Goal: Find specific page/section: Find specific page/section

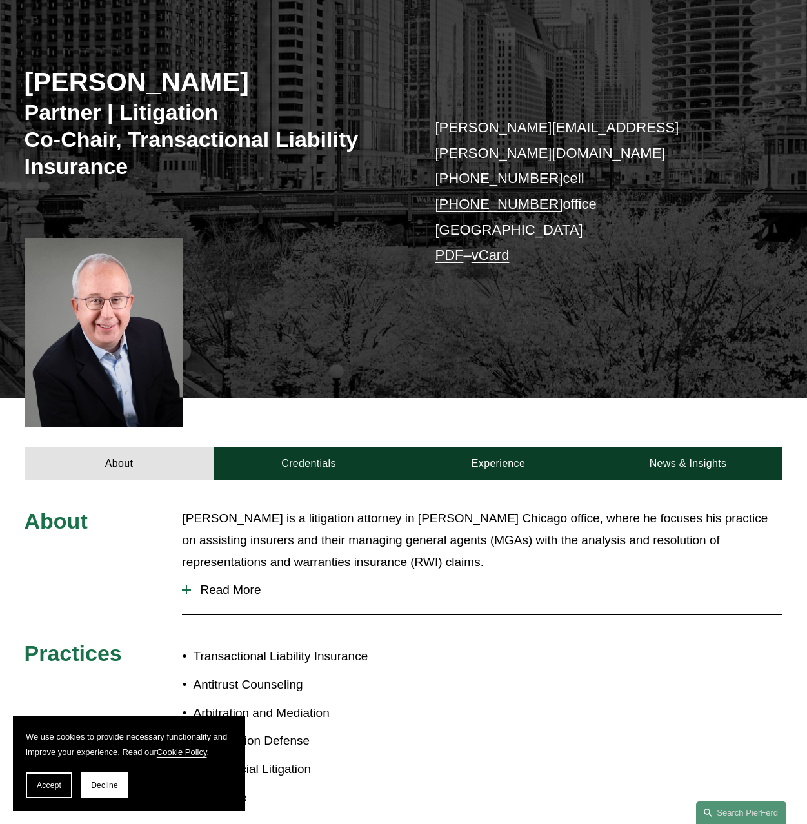
scroll to position [136, 0]
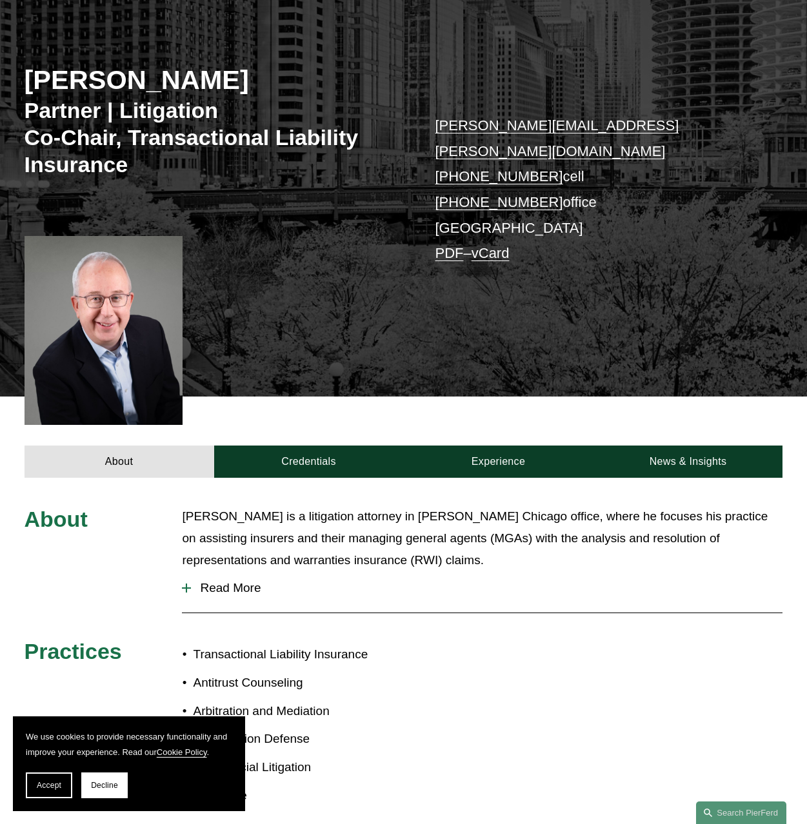
click at [190, 588] on div at bounding box center [186, 588] width 9 height 1
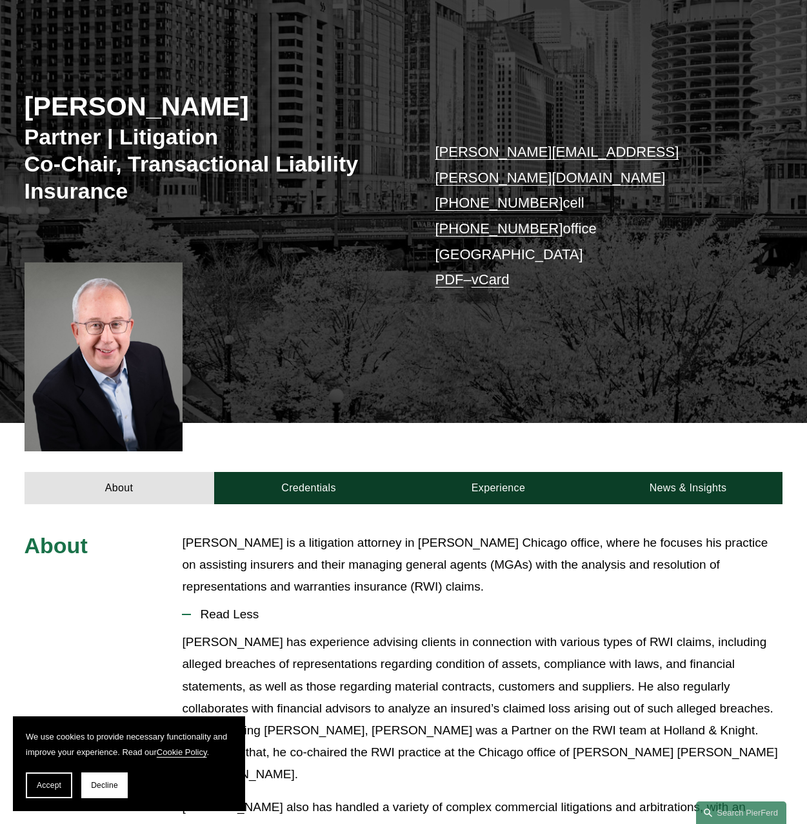
scroll to position [0, 0]
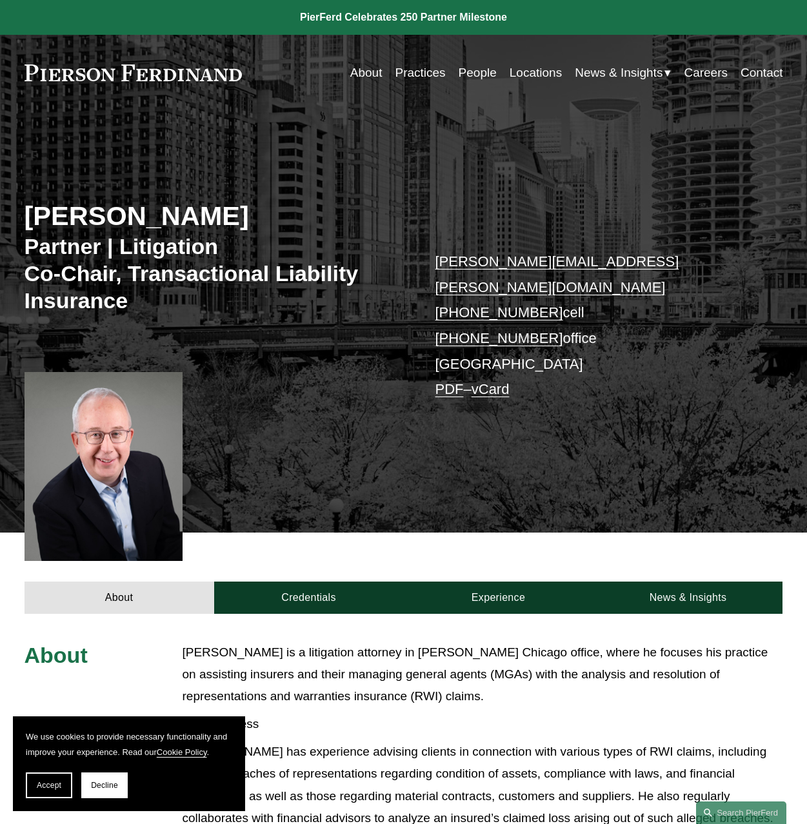
click at [190, 77] on link at bounding box center [134, 73] width 218 height 17
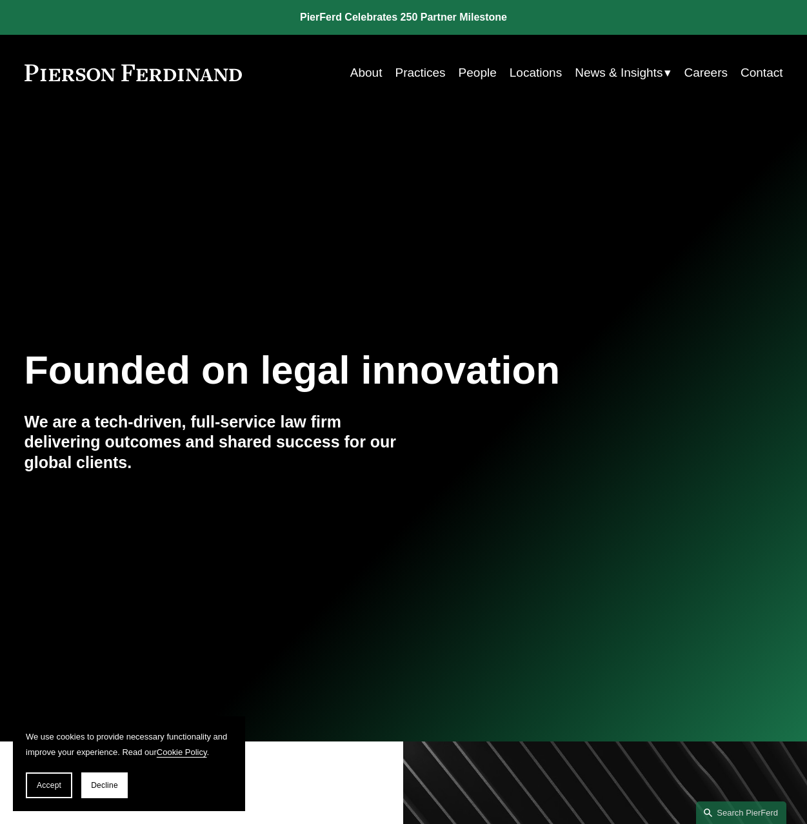
click at [462, 74] on link "People" at bounding box center [478, 73] width 38 height 25
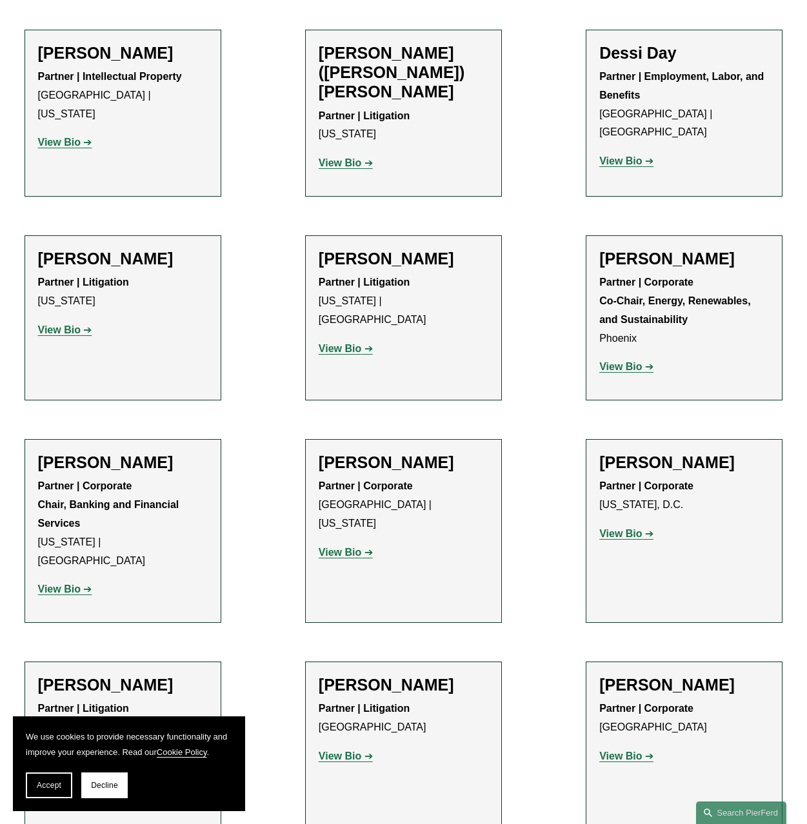
scroll to position [3982, 0]
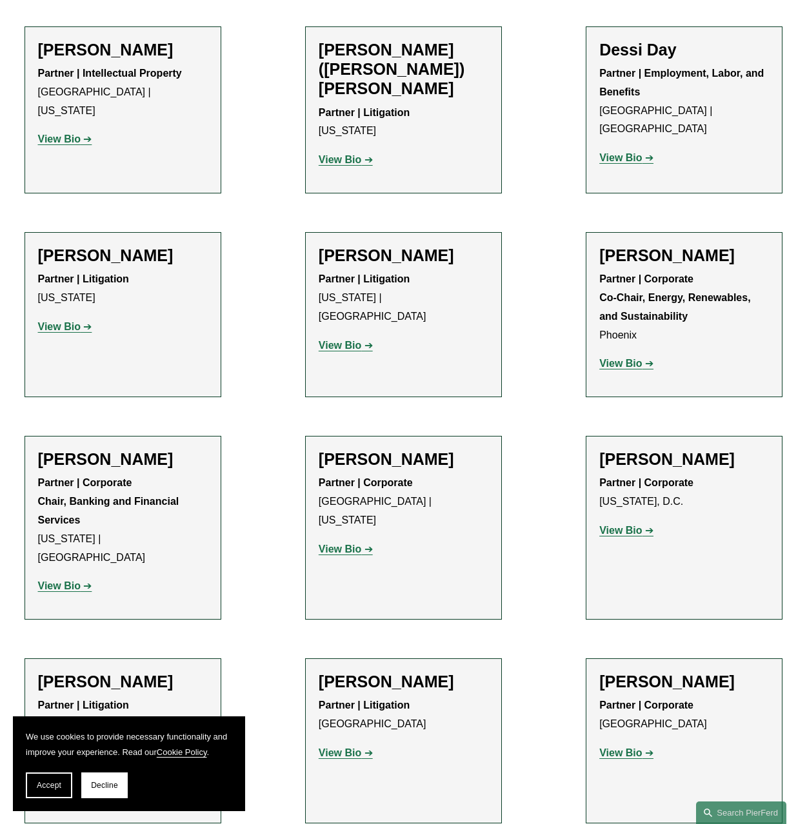
click at [87, 784] on link "View Bio" at bounding box center [65, 789] width 54 height 11
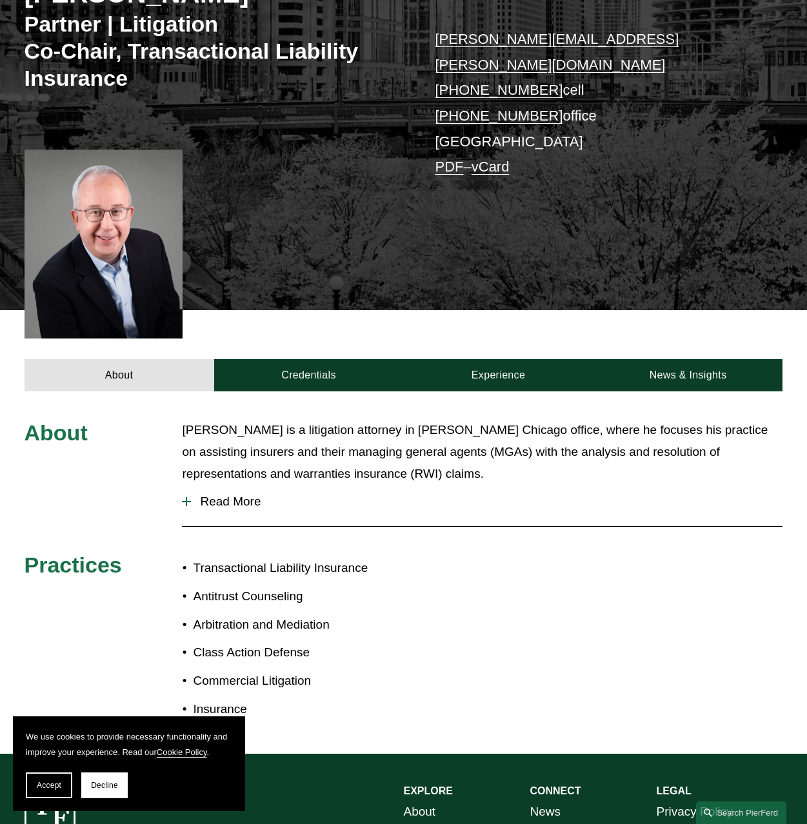
scroll to position [348, 0]
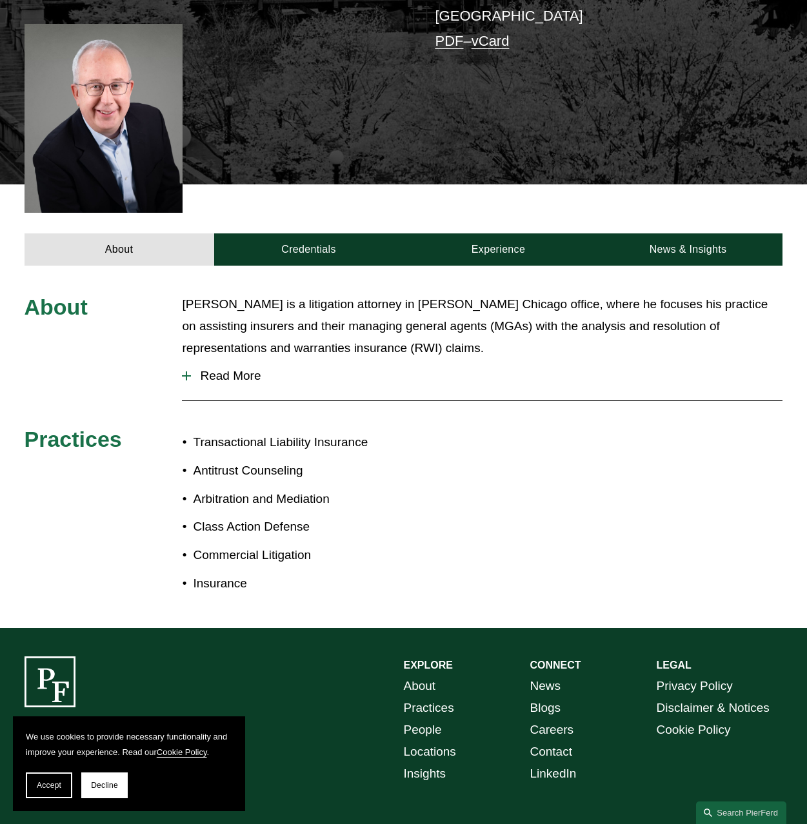
click at [188, 372] on div at bounding box center [186, 376] width 9 height 9
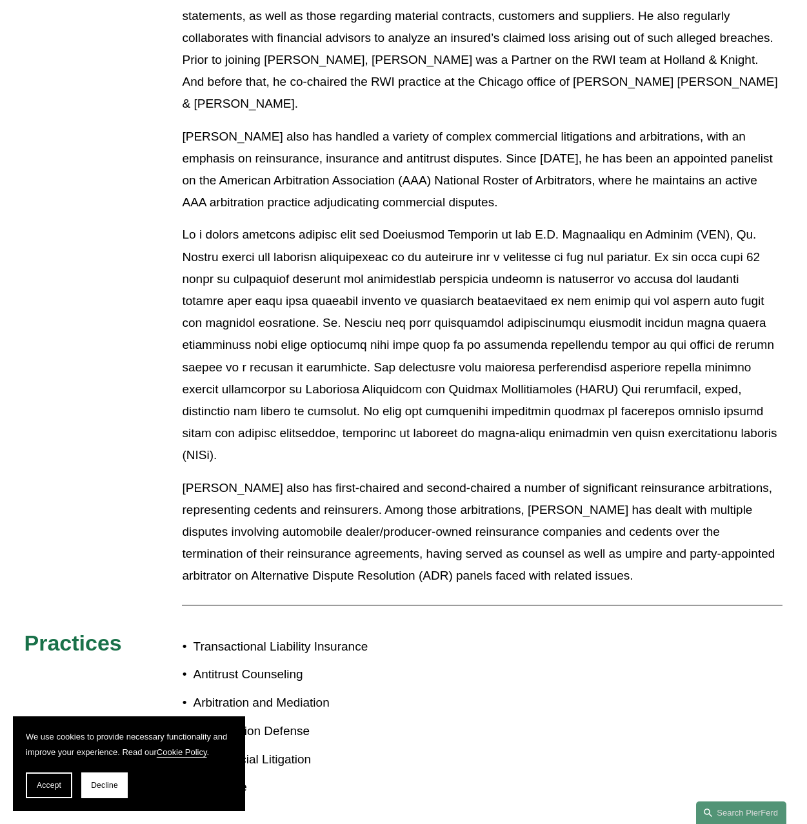
scroll to position [815, 0]
